Goal: Information Seeking & Learning: Learn about a topic

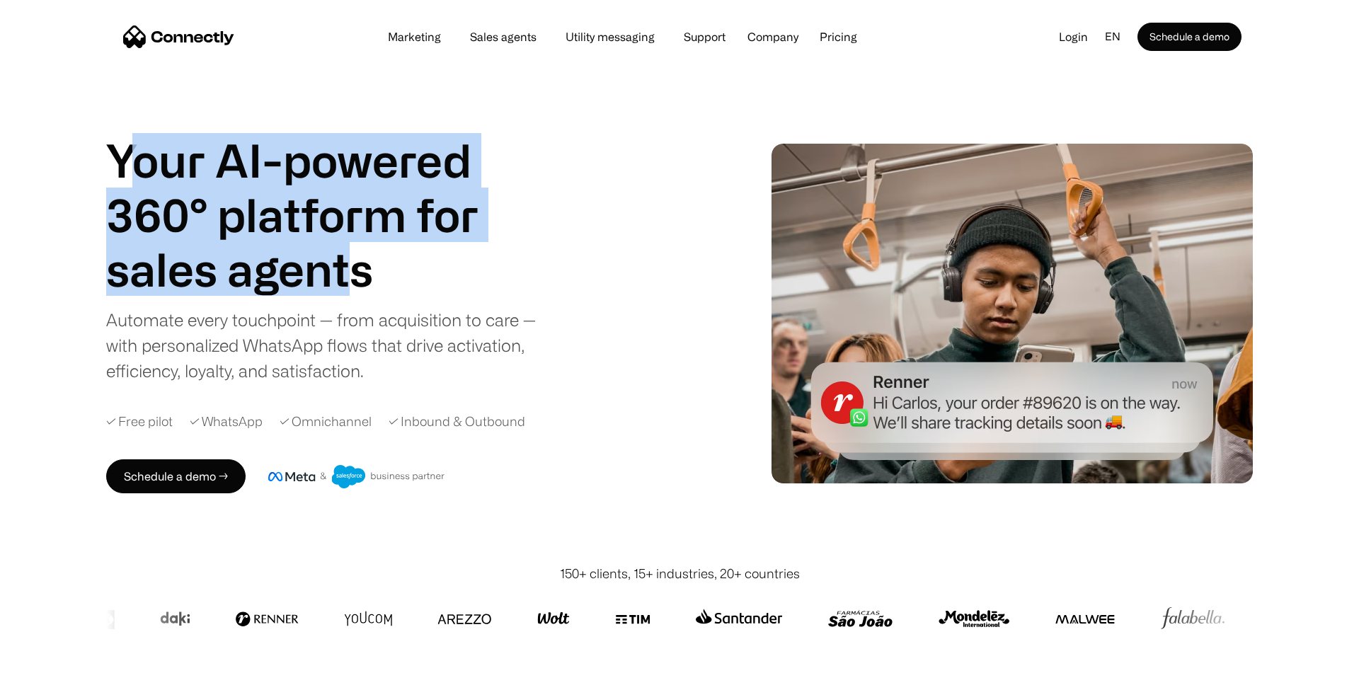
drag, startPoint x: 125, startPoint y: 156, endPoint x: 355, endPoint y: 294, distance: 268.3
click at [355, 294] on div "Your AI-powered 360° platform for sales agents support utility sales agents" at bounding box center [318, 214] width 425 height 163
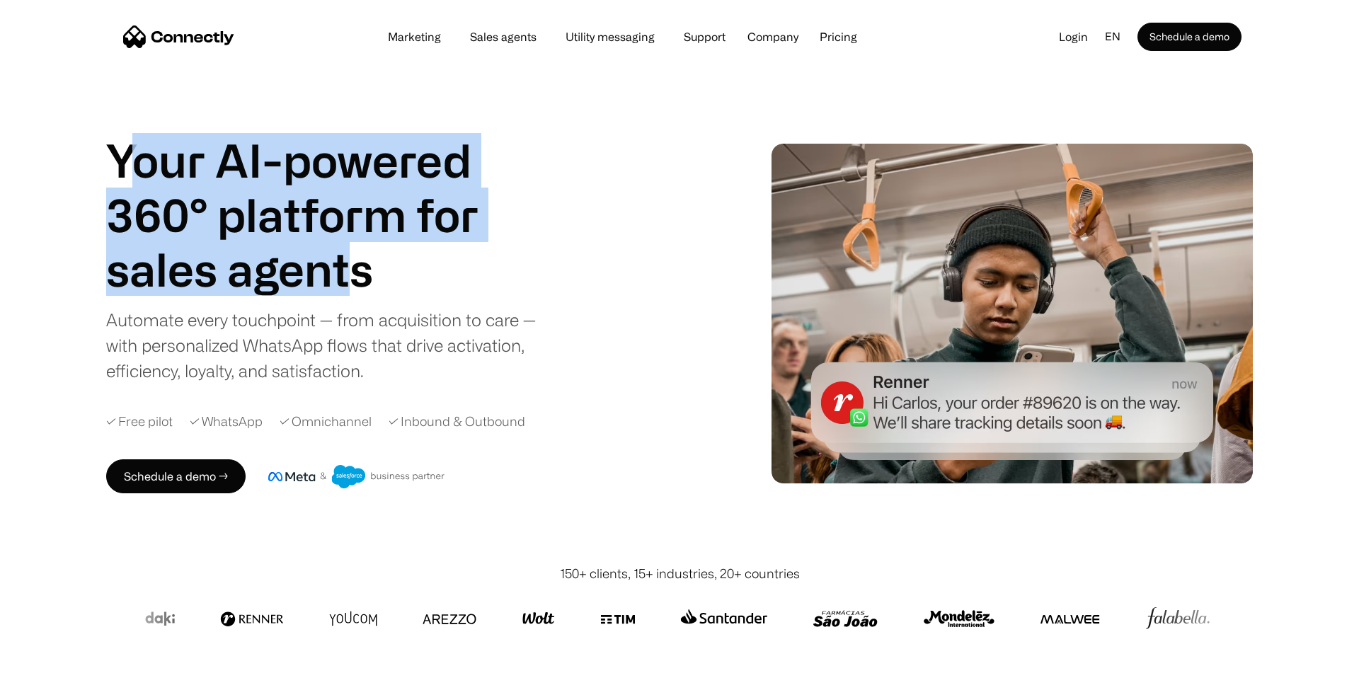
click at [355, 294] on h1 "sales agents" at bounding box center [318, 269] width 425 height 55
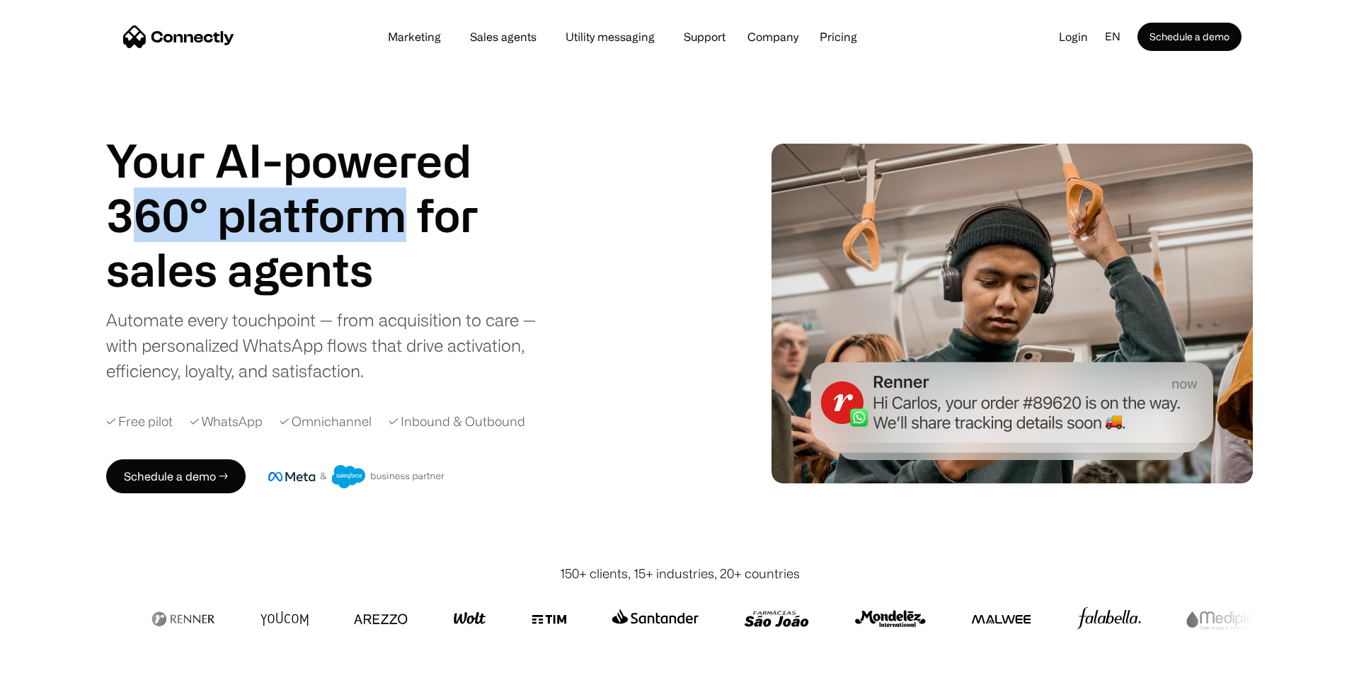
drag, startPoint x: 136, startPoint y: 217, endPoint x: 387, endPoint y: 219, distance: 251.4
click at [387, 219] on h1 "Your AI-powered 360° platform for" at bounding box center [318, 187] width 425 height 109
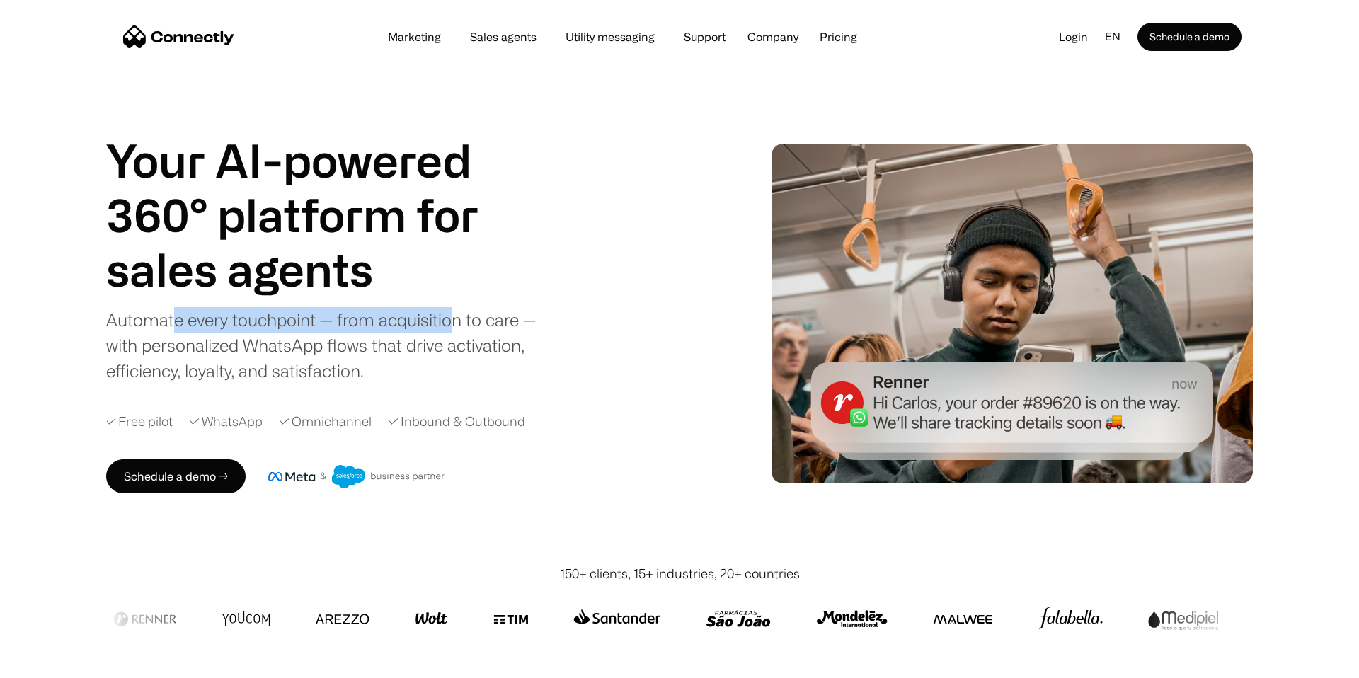
drag, startPoint x: 173, startPoint y: 324, endPoint x: 453, endPoint y: 323, distance: 280.4
click at [454, 323] on div "Automate every touchpoint — from acquisition to care — with personalized WhatsA…" at bounding box center [329, 345] width 446 height 76
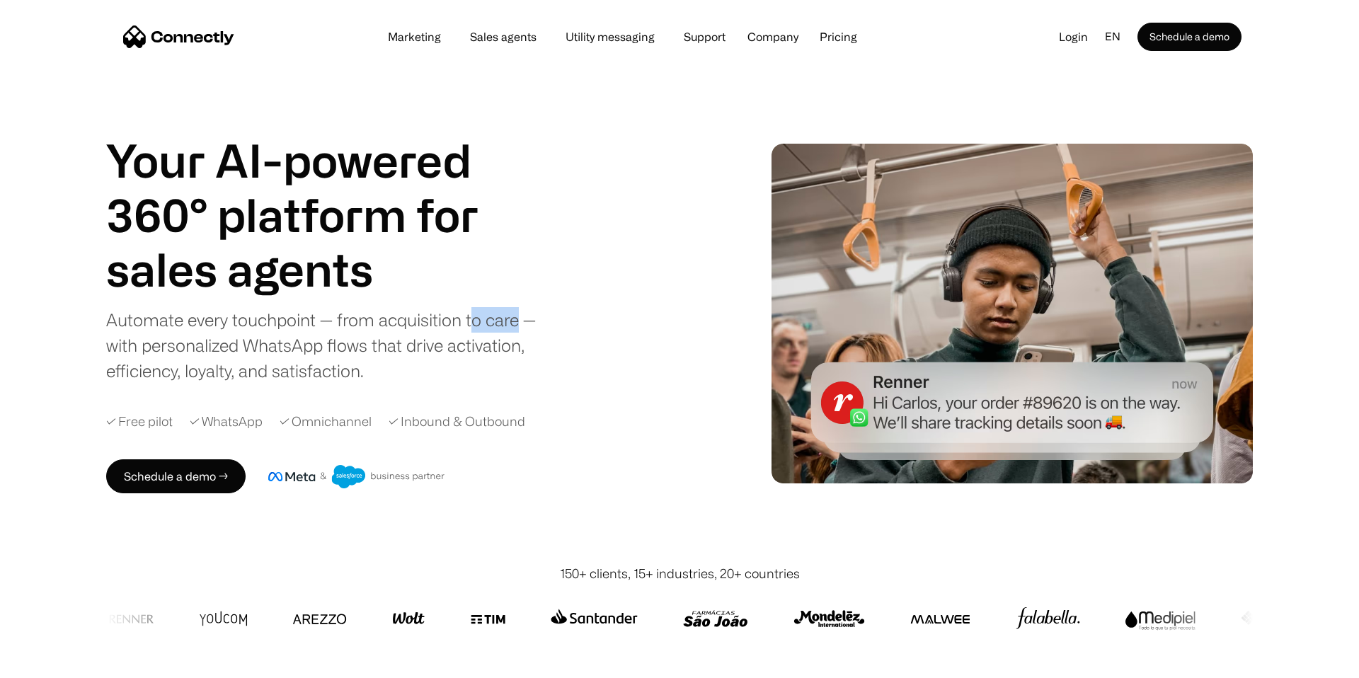
drag, startPoint x: 472, startPoint y: 324, endPoint x: 520, endPoint y: 324, distance: 47.4
click at [520, 324] on div "Automate every touchpoint — from acquisition to care — with personalized WhatsA…" at bounding box center [329, 345] width 446 height 76
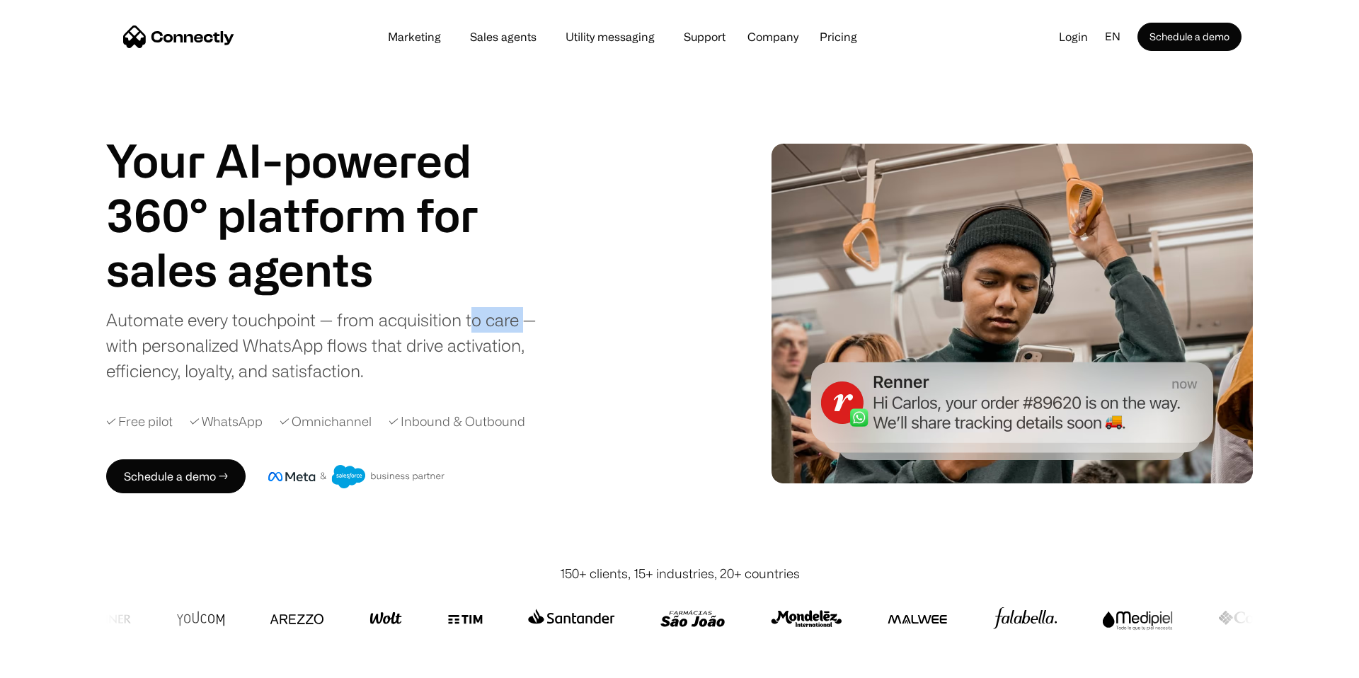
click at [520, 324] on div "Automate every touchpoint — from acquisition to care — with personalized WhatsA…" at bounding box center [329, 345] width 446 height 76
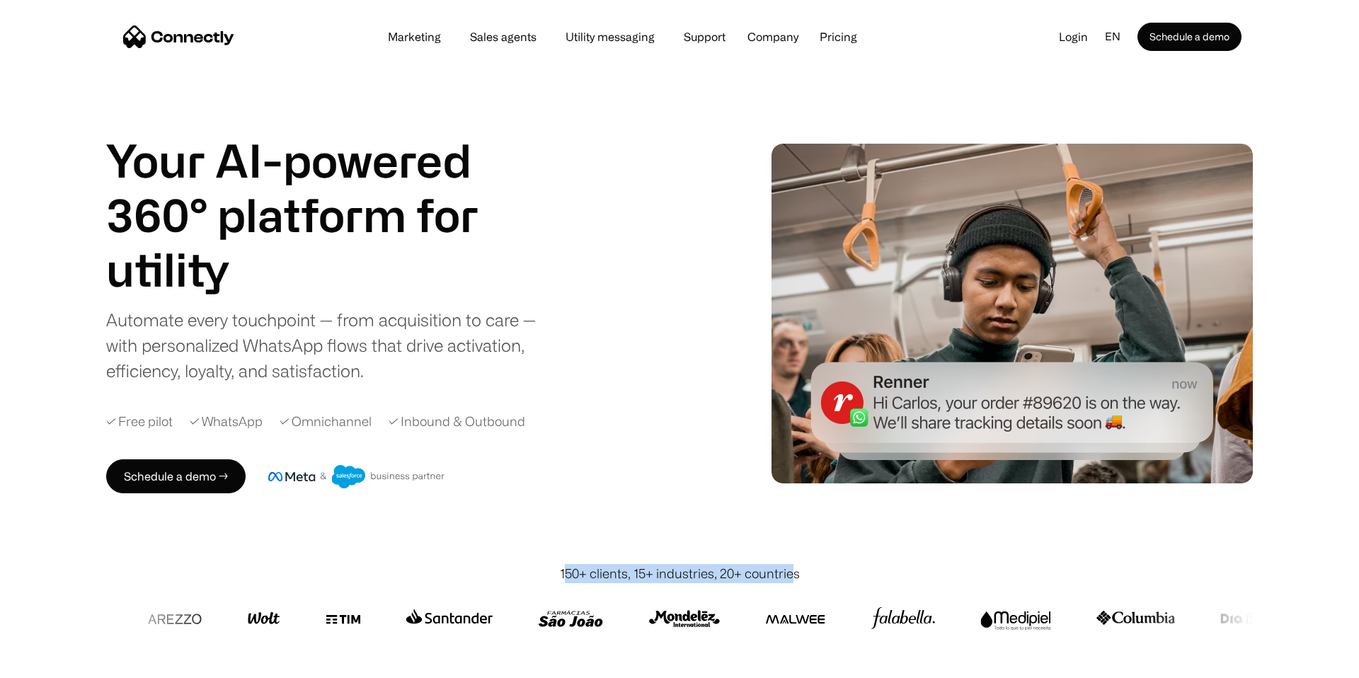
drag, startPoint x: 564, startPoint y: 568, endPoint x: 794, endPoint y: 576, distance: 229.5
click at [794, 576] on div "150+ clients, 15+ industries, 20+ countries" at bounding box center [680, 573] width 240 height 19
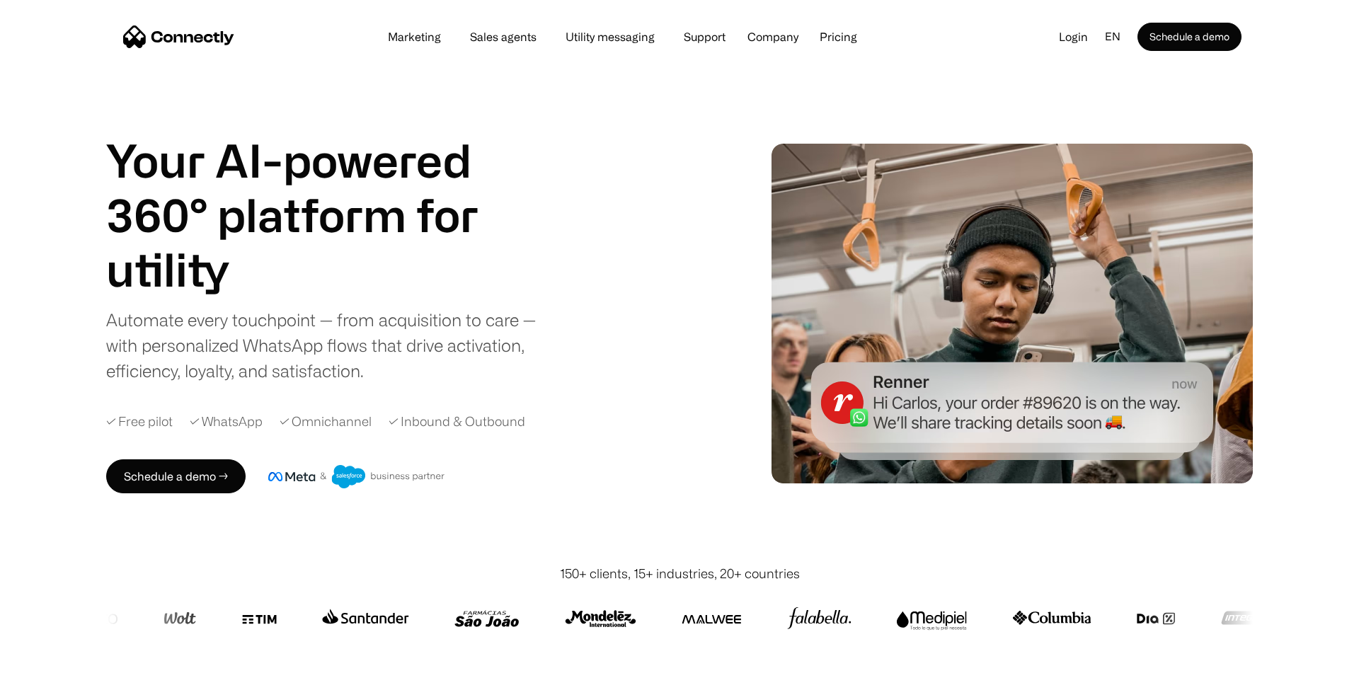
click at [980, 506] on div "Your AI-powered 360° platform for sales agents support utility sales agents Sli…" at bounding box center [679, 313] width 1147 height 502
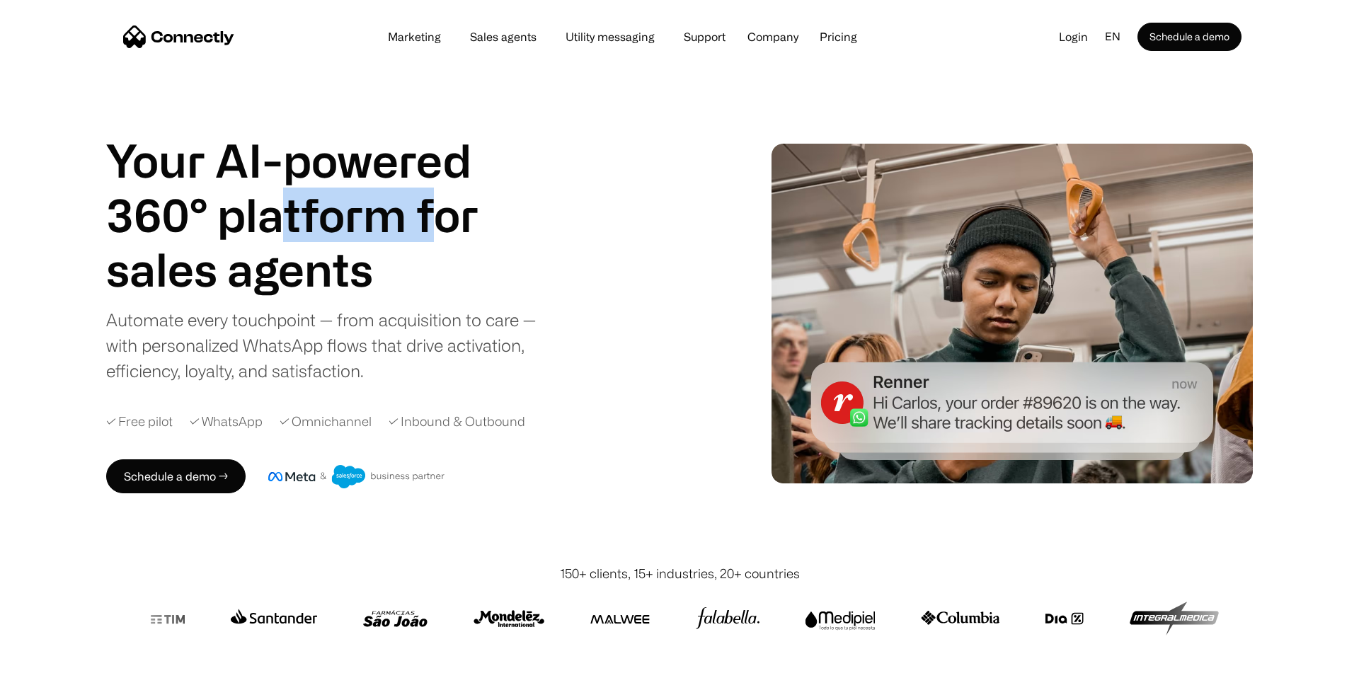
drag, startPoint x: 275, startPoint y: 215, endPoint x: 433, endPoint y: 220, distance: 157.3
click at [433, 220] on h1 "Your AI-powered 360° platform for" at bounding box center [318, 187] width 425 height 109
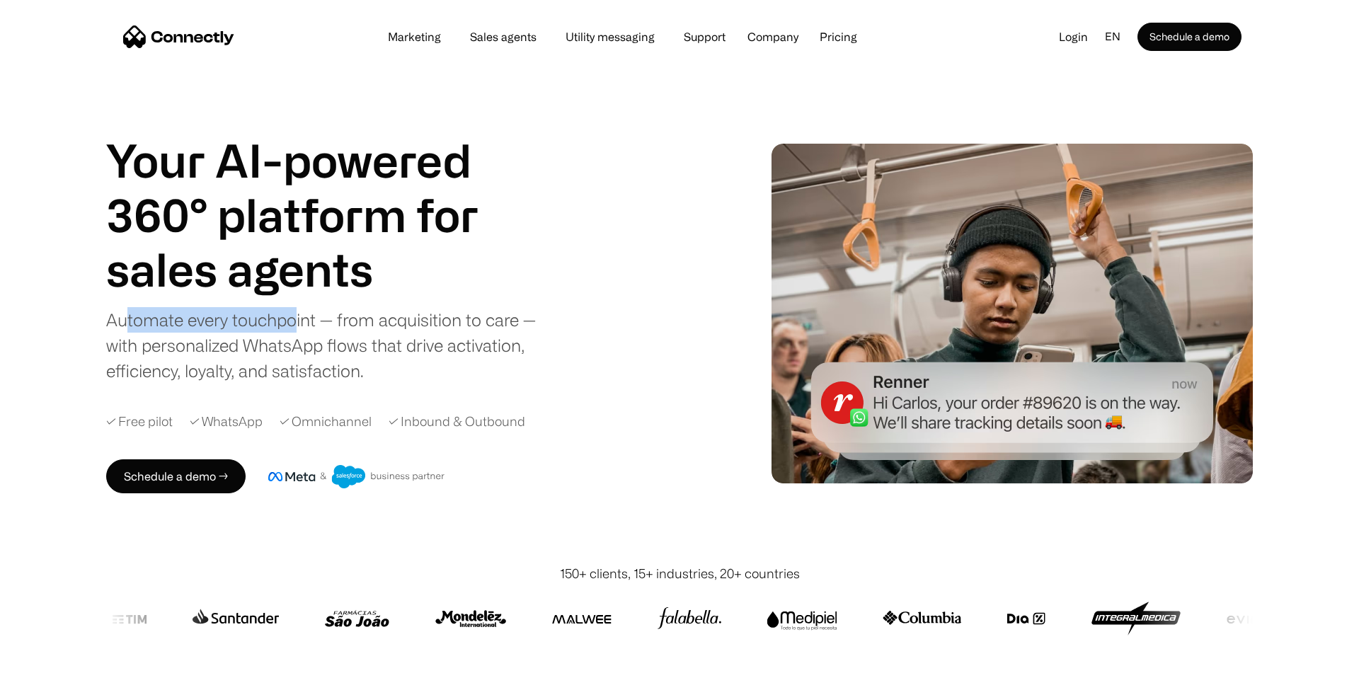
drag, startPoint x: 127, startPoint y: 318, endPoint x: 302, endPoint y: 319, distance: 174.2
click at [302, 319] on div "Automate every touchpoint — from acquisition to care — with personalized WhatsA…" at bounding box center [329, 345] width 446 height 76
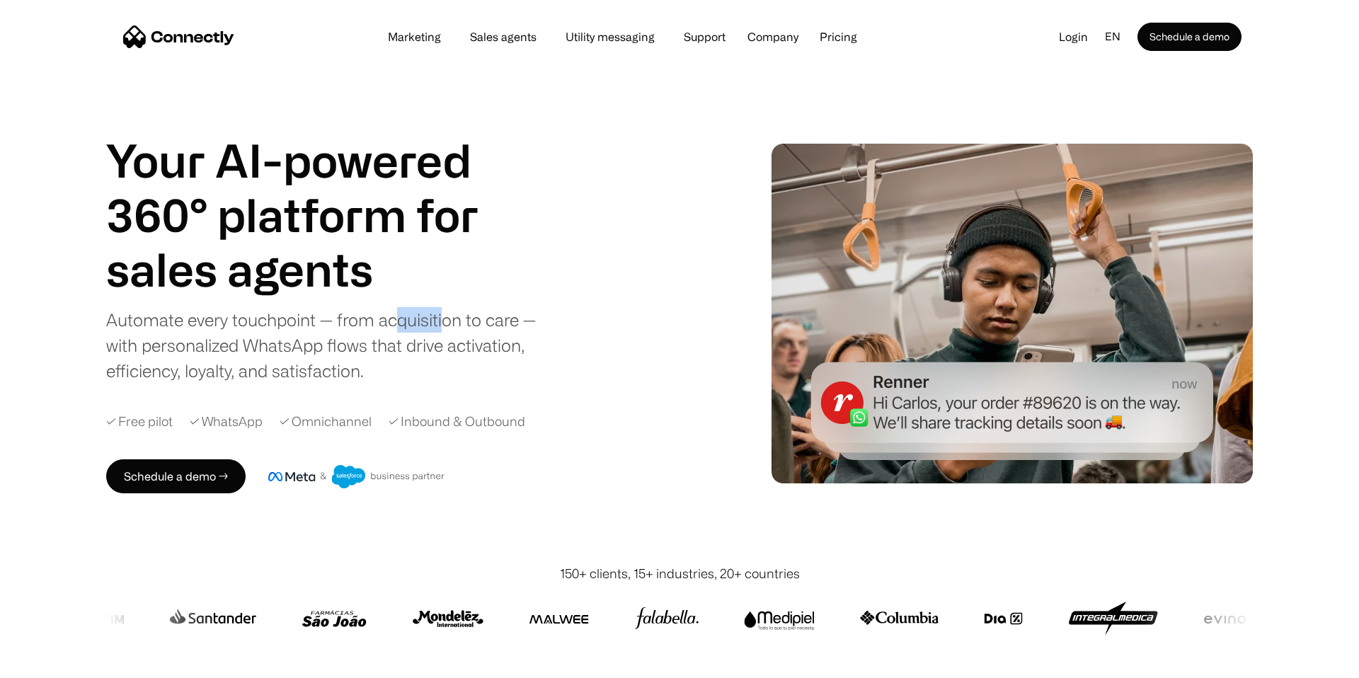
drag, startPoint x: 396, startPoint y: 318, endPoint x: 472, endPoint y: 317, distance: 76.5
click at [472, 317] on div "Automate every touchpoint — from acquisition to care — with personalized WhatsA…" at bounding box center [329, 345] width 446 height 76
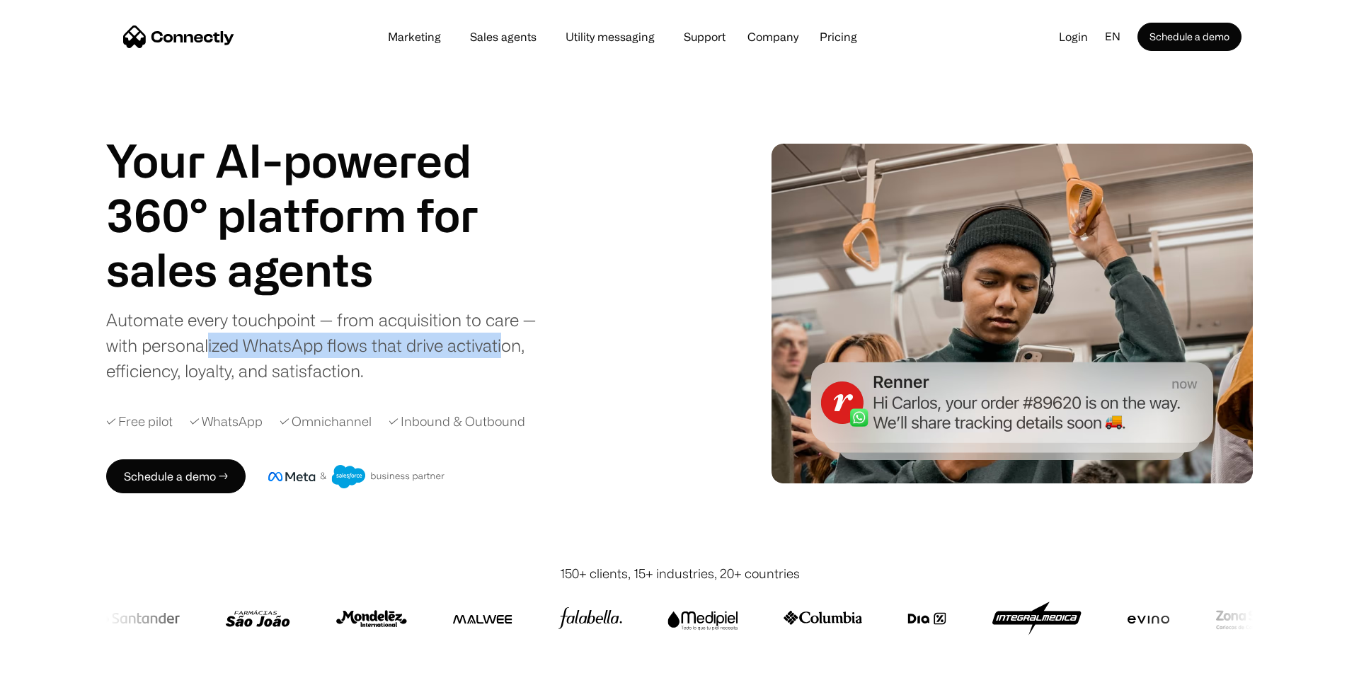
drag, startPoint x: 207, startPoint y: 348, endPoint x: 501, endPoint y: 349, distance: 293.8
click at [501, 349] on div "Automate every touchpoint — from acquisition to care — with personalized WhatsA…" at bounding box center [329, 345] width 446 height 76
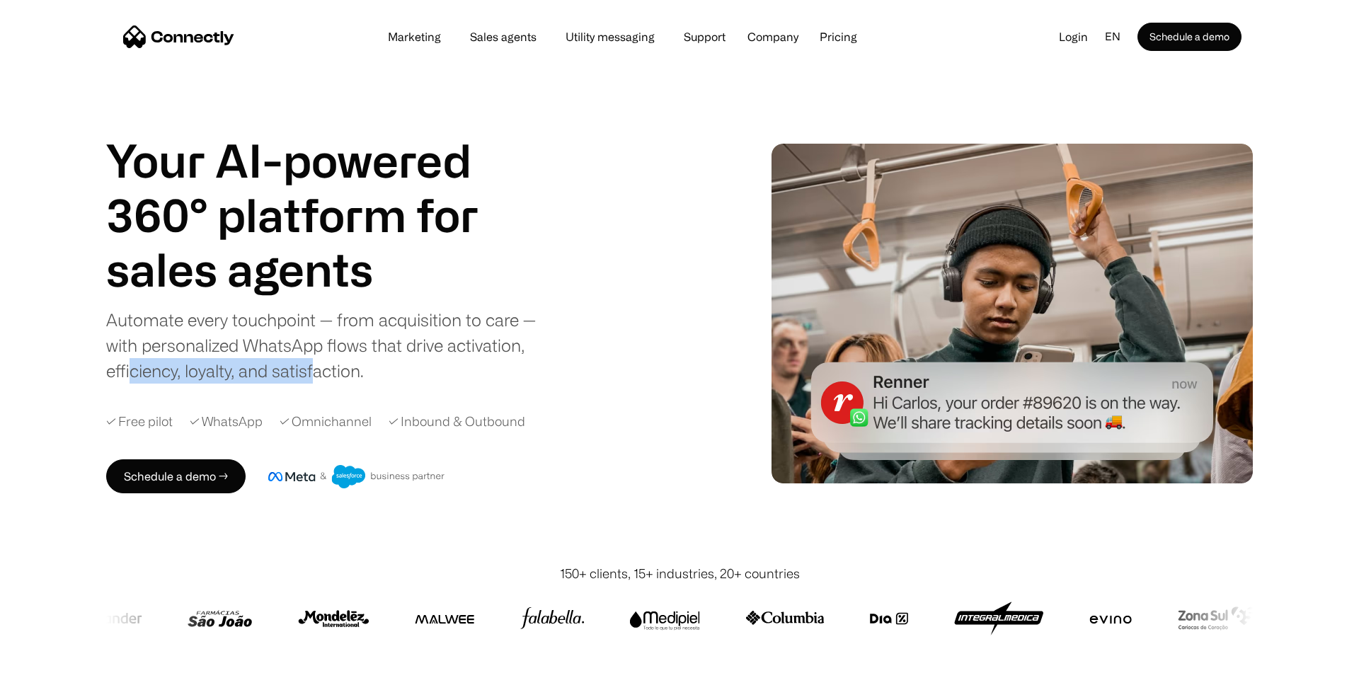
drag, startPoint x: 131, startPoint y: 365, endPoint x: 316, endPoint y: 365, distance: 184.8
click at [316, 365] on div "Automate every touchpoint — from acquisition to care — with personalized WhatsA…" at bounding box center [329, 345] width 446 height 76
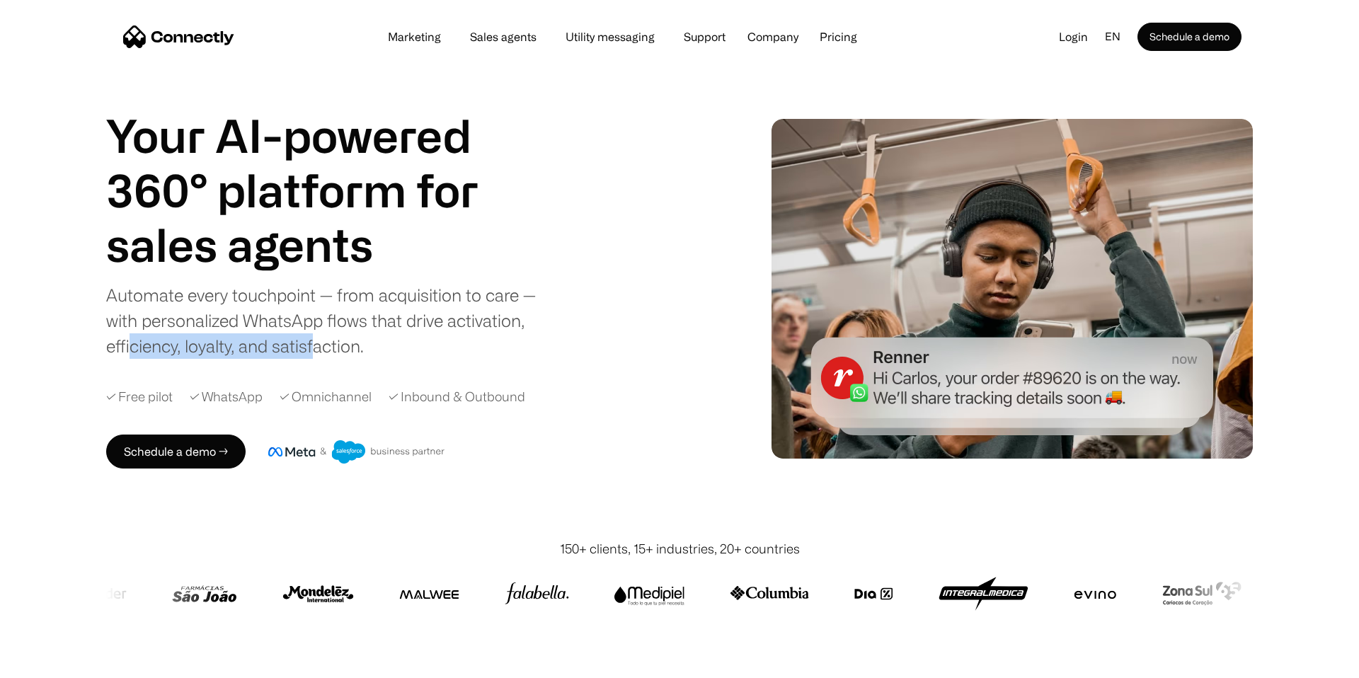
scroll to position [25, 0]
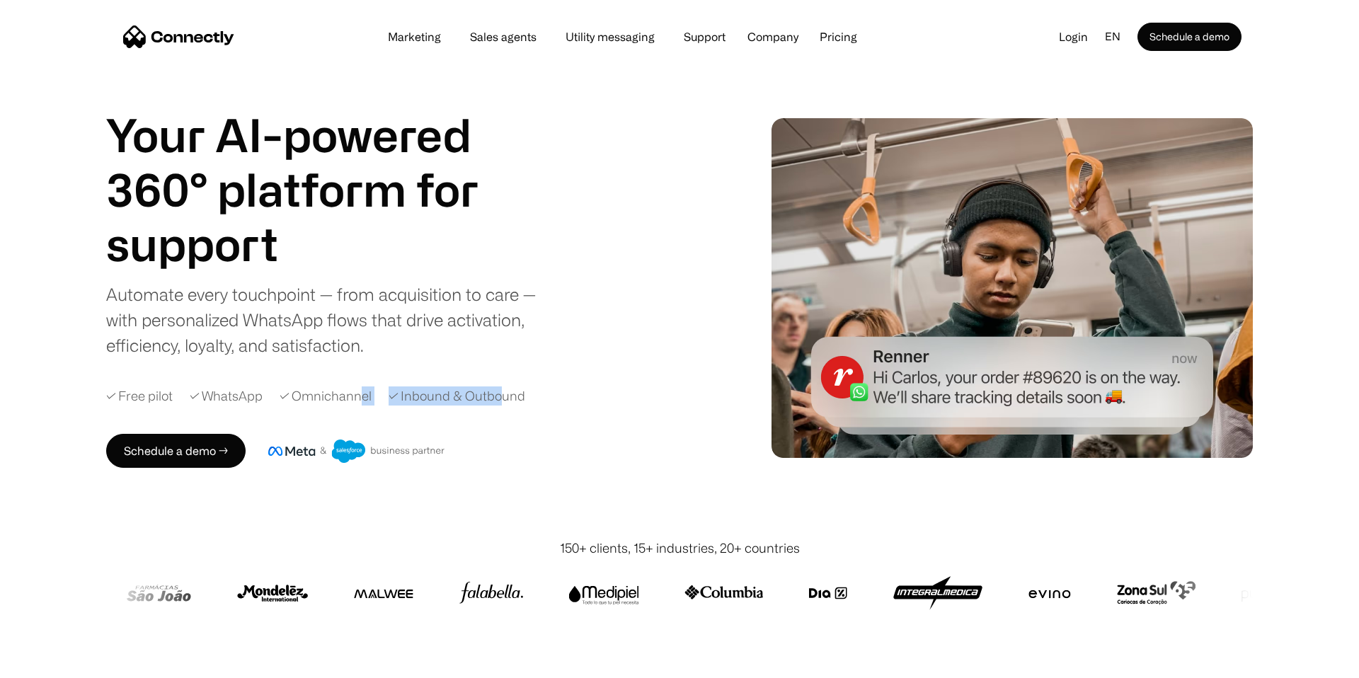
drag, startPoint x: 360, startPoint y: 397, endPoint x: 499, endPoint y: 392, distance: 138.9
click at [499, 392] on div "✓ Free pilot ✓ WhatsApp ✓ Omnichannel ✓ Inbound & Outbound" at bounding box center [404, 396] width 596 height 19
click at [499, 392] on div "✓ Inbound & Outbound" at bounding box center [457, 396] width 137 height 19
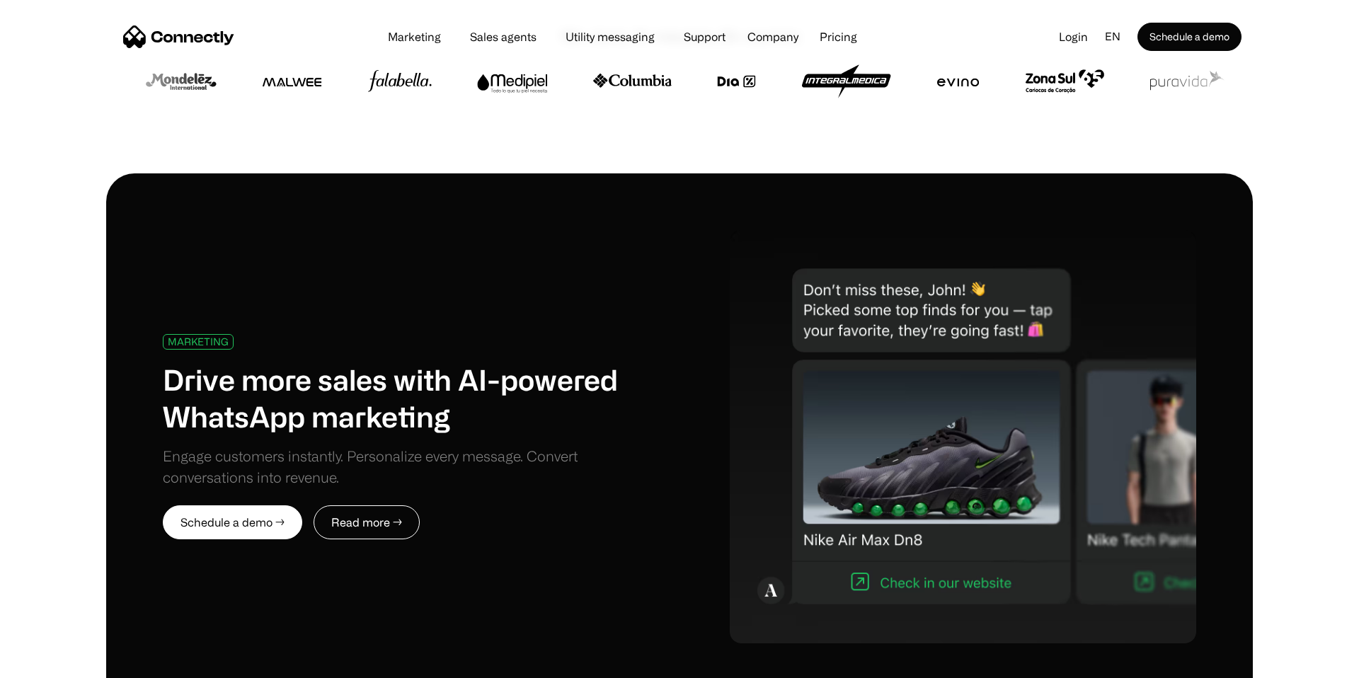
scroll to position [627, 0]
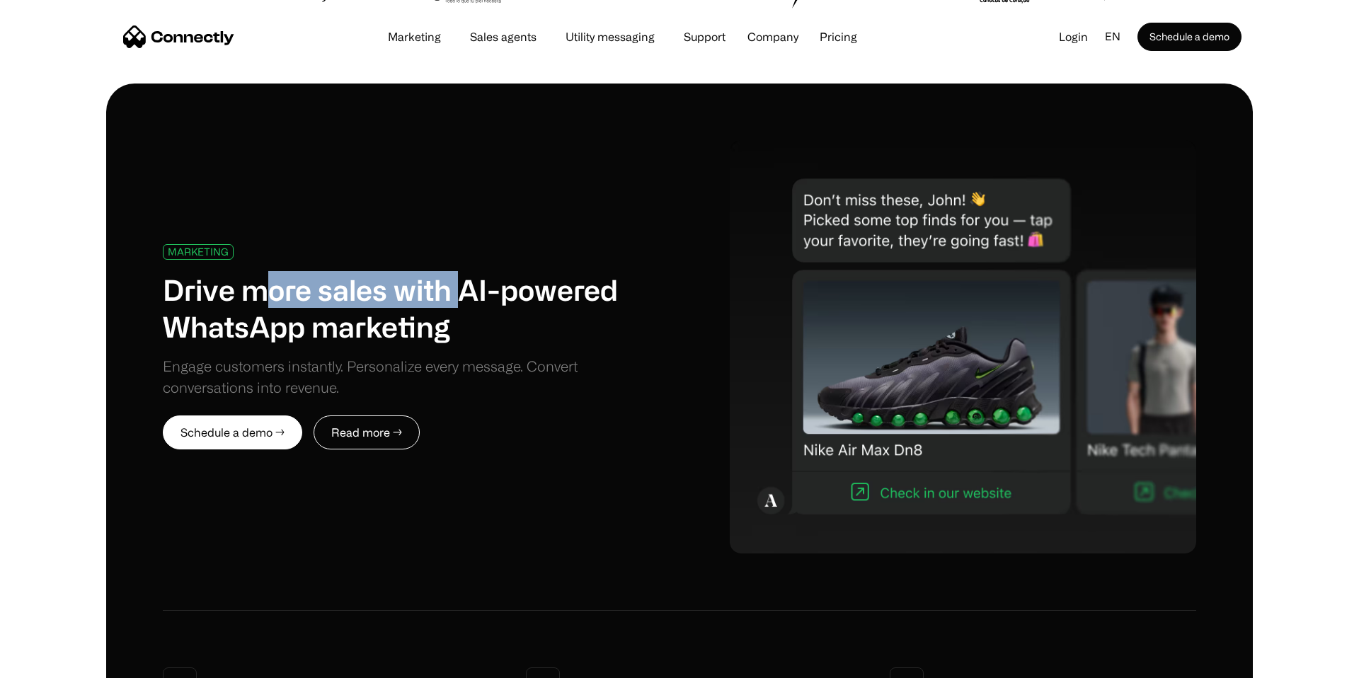
drag, startPoint x: 266, startPoint y: 306, endPoint x: 467, endPoint y: 306, distance: 201.1
click at [467, 306] on h1 "Drive more sales with AI-powered WhatsApp marketing" at bounding box center [411, 308] width 496 height 74
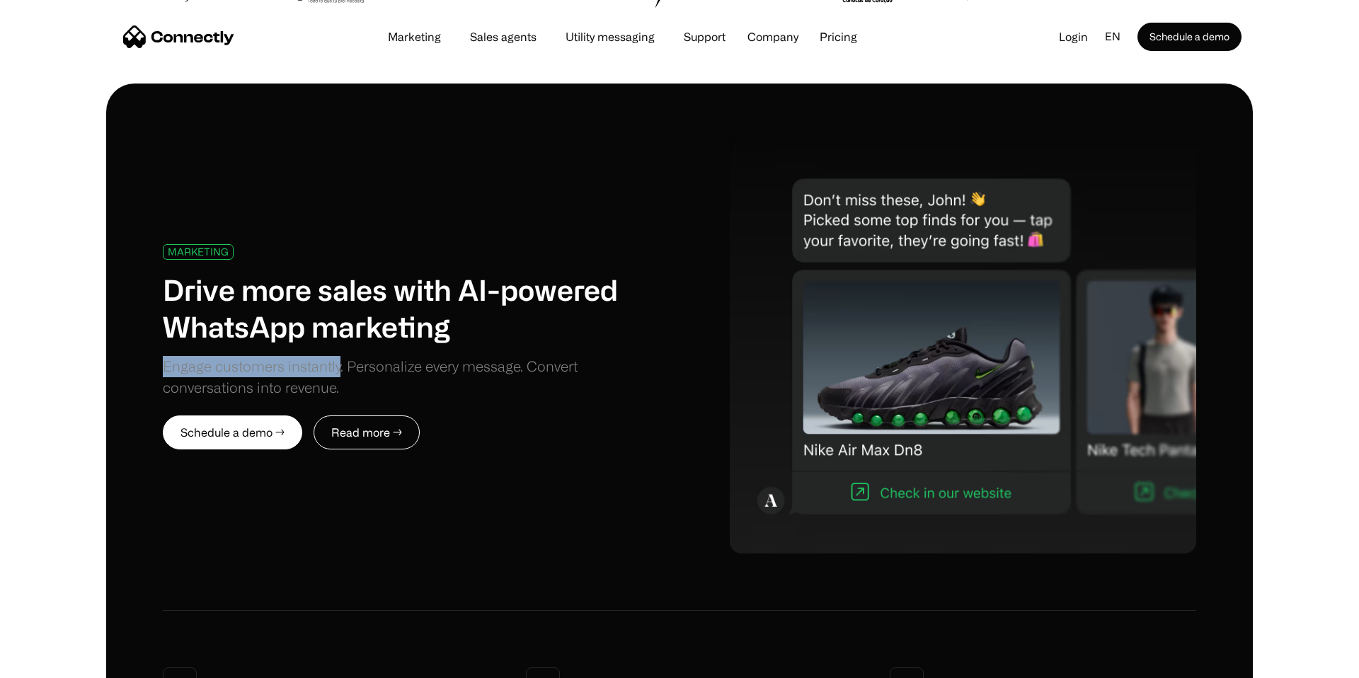
drag, startPoint x: 166, startPoint y: 369, endPoint x: 338, endPoint y: 369, distance: 172.8
click at [338, 369] on div "Engage customers instantly. Personalize every message. Convert conversations in…" at bounding box center [411, 377] width 496 height 42
drag, startPoint x: 498, startPoint y: 369, endPoint x: 542, endPoint y: 369, distance: 43.9
click at [542, 369] on div "Engage customers instantly. Personalize every message. Convert conversations in…" at bounding box center [411, 377] width 496 height 42
drag, startPoint x: 180, startPoint y: 386, endPoint x: 331, endPoint y: 387, distance: 150.8
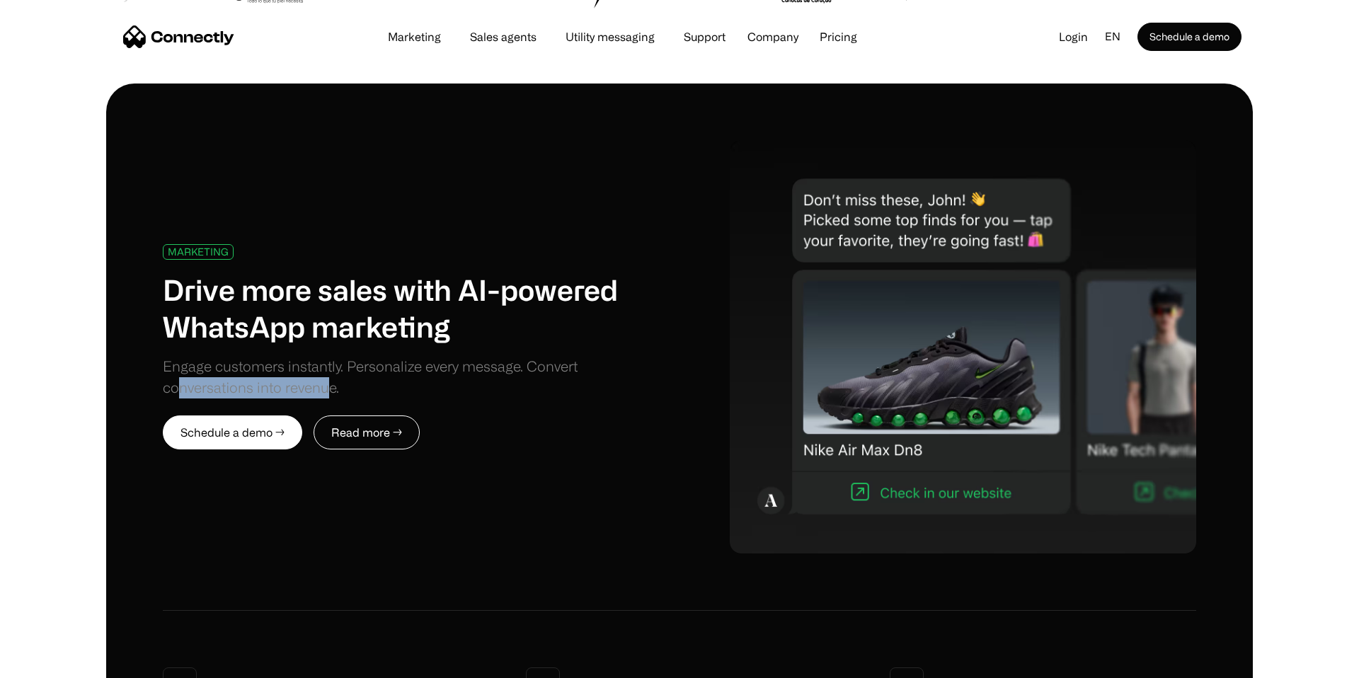
click at [331, 386] on div "Engage customers instantly. Personalize every message. Convert conversations in…" at bounding box center [411, 377] width 496 height 42
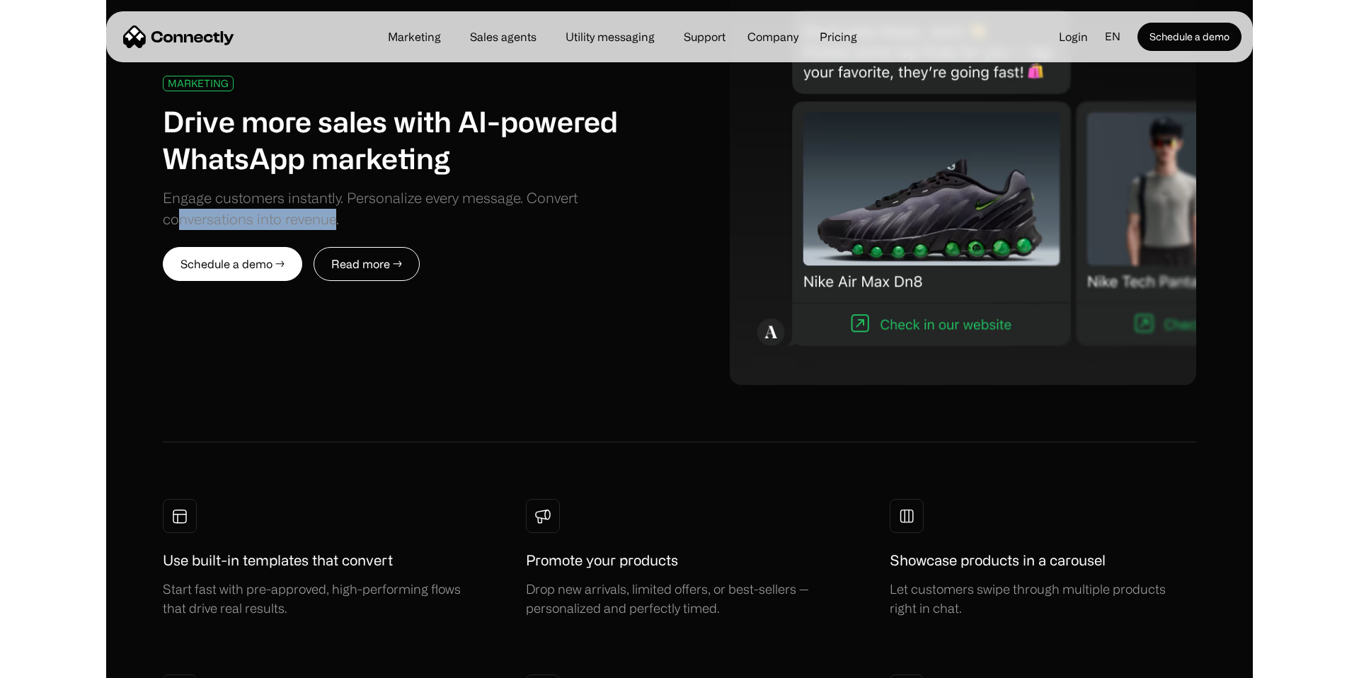
scroll to position [1049, 0]
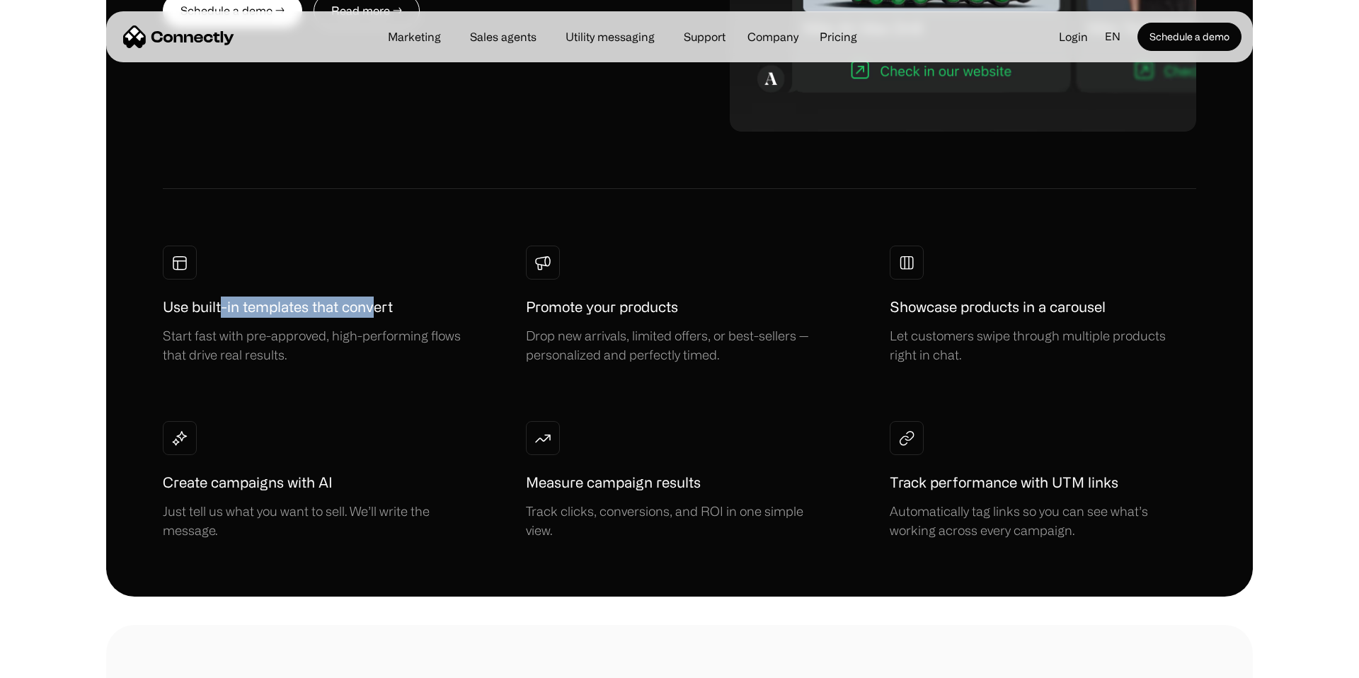
drag, startPoint x: 220, startPoint y: 309, endPoint x: 379, endPoint y: 309, distance: 158.6
click at [379, 309] on h1 "Use built-in templates that convert" at bounding box center [278, 307] width 230 height 21
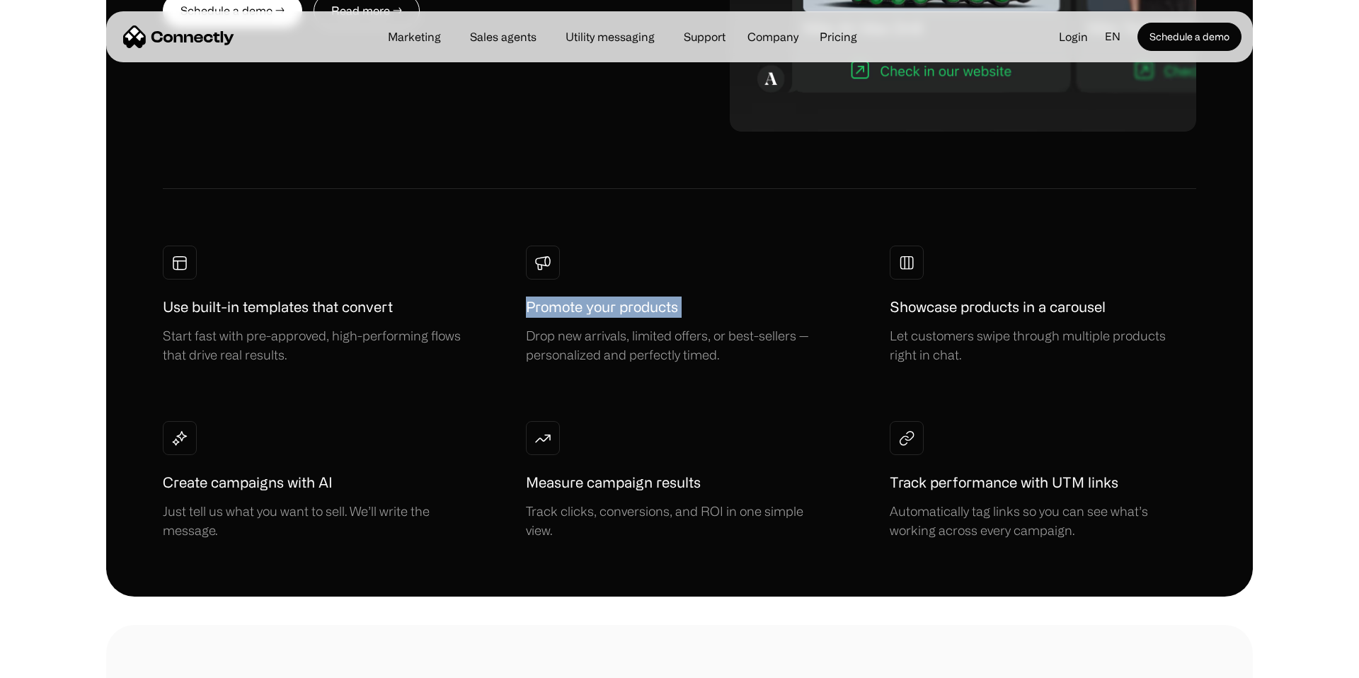
drag, startPoint x: 523, startPoint y: 307, endPoint x: 712, endPoint y: 307, distance: 188.3
click at [715, 307] on div "Use built-in templates that convert Start fast with pre-approved, high-performi…" at bounding box center [680, 393] width 1034 height 295
drag, startPoint x: 940, startPoint y: 301, endPoint x: 1020, endPoint y: 302, distance: 80.0
click at [1020, 302] on h1 "Showcase products in a carousel" at bounding box center [998, 307] width 216 height 21
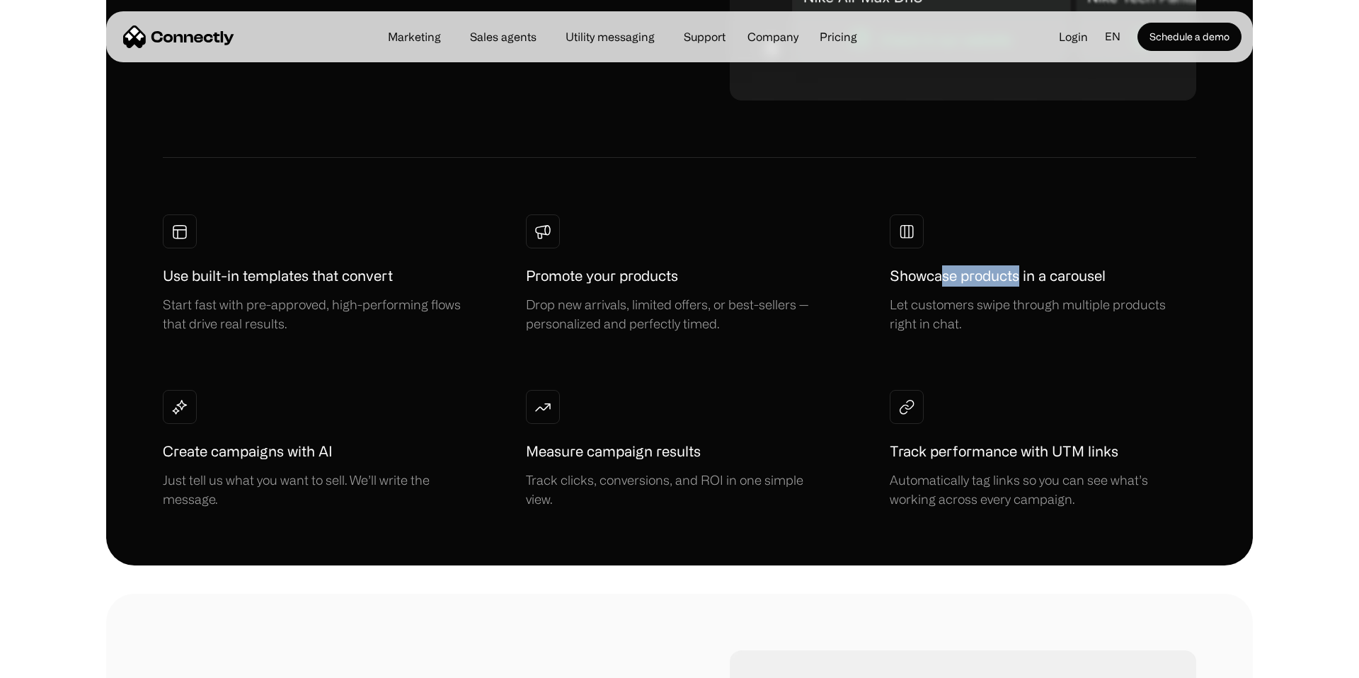
scroll to position [1082, 0]
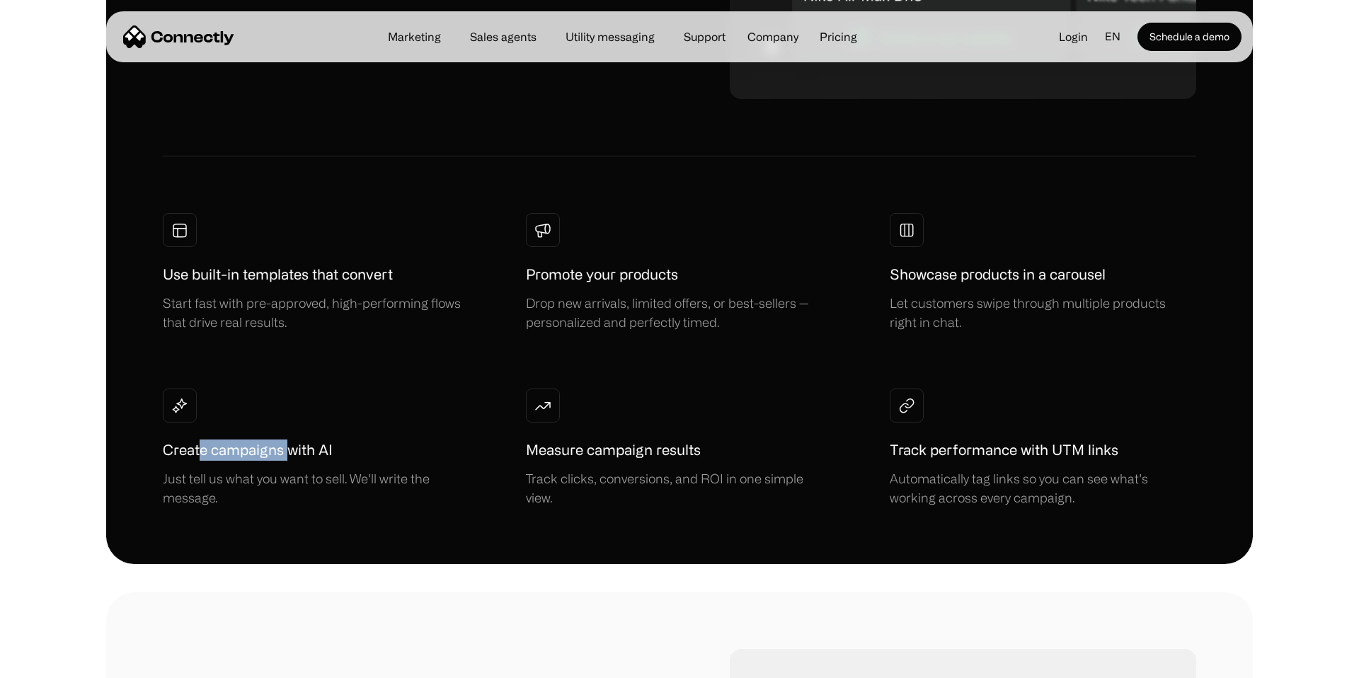
drag, startPoint x: 198, startPoint y: 451, endPoint x: 287, endPoint y: 451, distance: 89.2
click at [287, 451] on h1 "Create campaigns with AI" at bounding box center [248, 450] width 170 height 21
drag, startPoint x: 544, startPoint y: 451, endPoint x: 708, endPoint y: 451, distance: 164.3
click at [708, 451] on div "Measure campaign results Track clicks, conversions, and ROI in one simple view." at bounding box center [678, 474] width 304 height 68
drag, startPoint x: 943, startPoint y: 427, endPoint x: 1038, endPoint y: 445, distance: 96.5
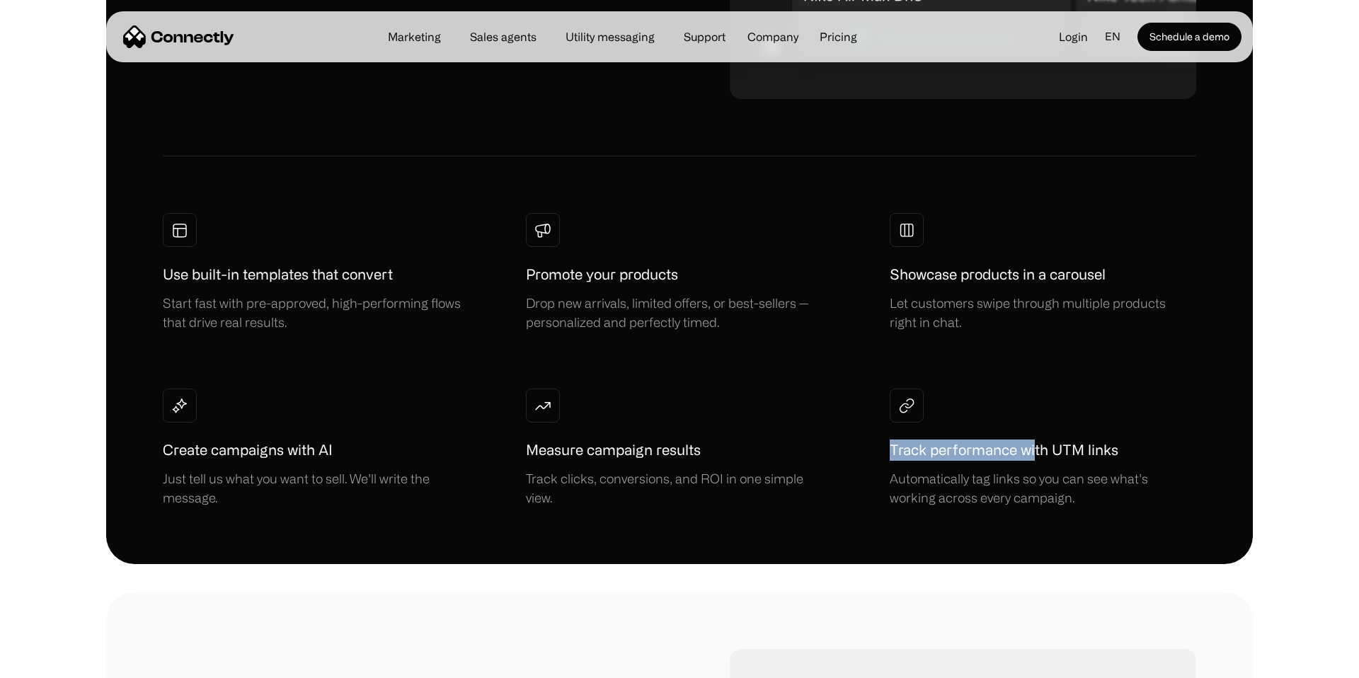
click at [1038, 445] on div "Track performance with UTM links Automatically tag links so you can see what’s …" at bounding box center [1042, 448] width 304 height 119
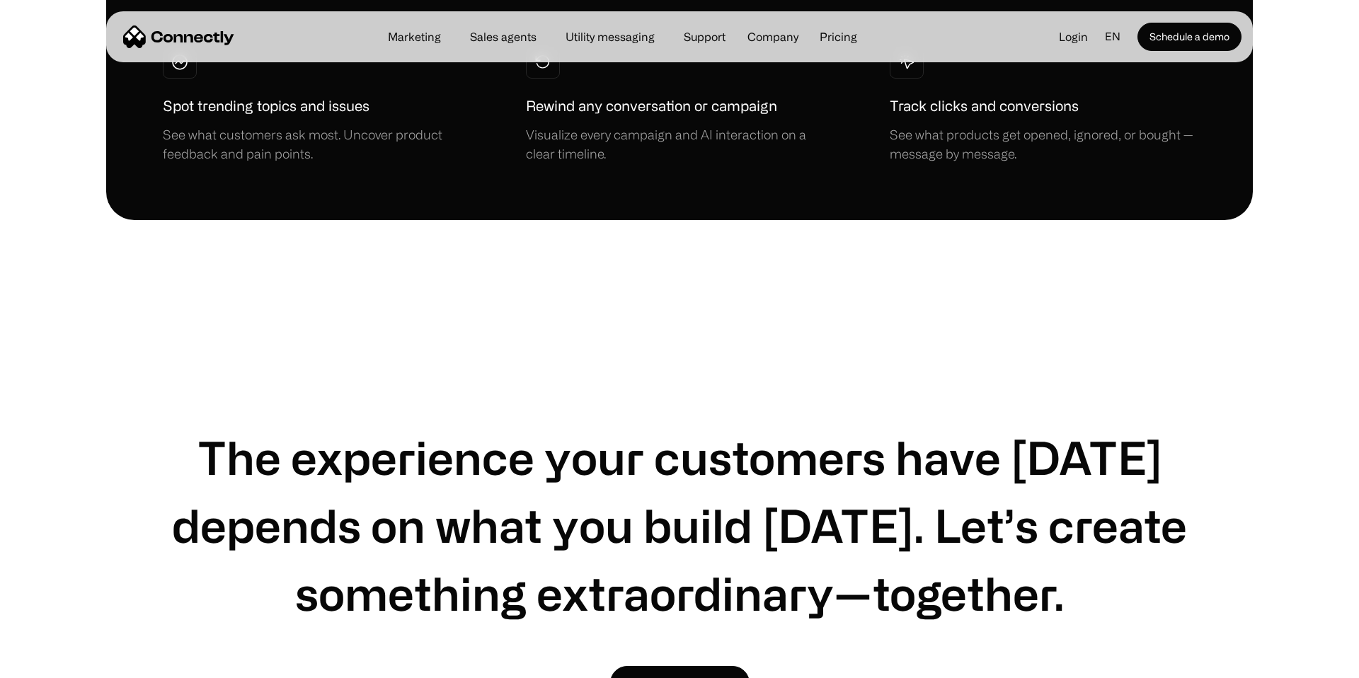
scroll to position [4358, 0]
